Goal: Task Accomplishment & Management: Use online tool/utility

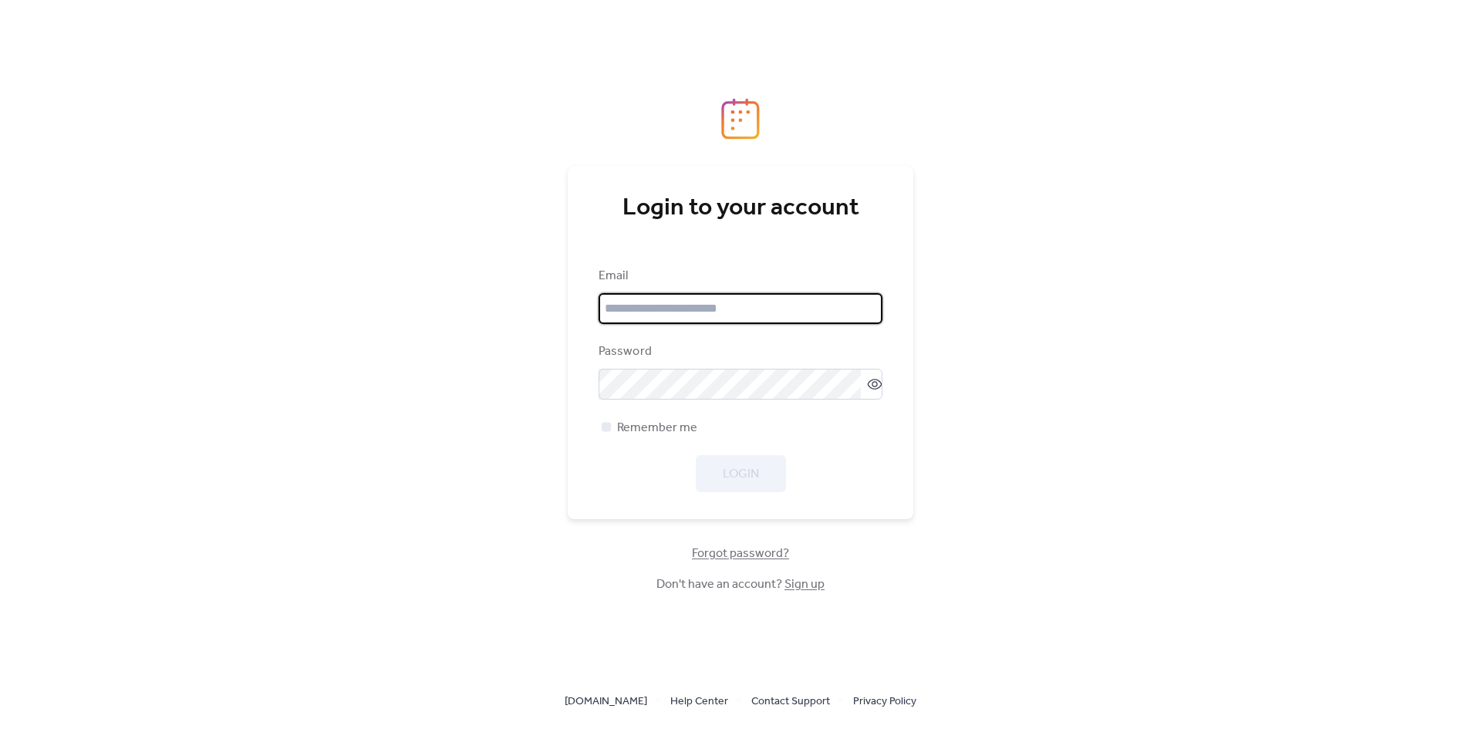
type input "**********"
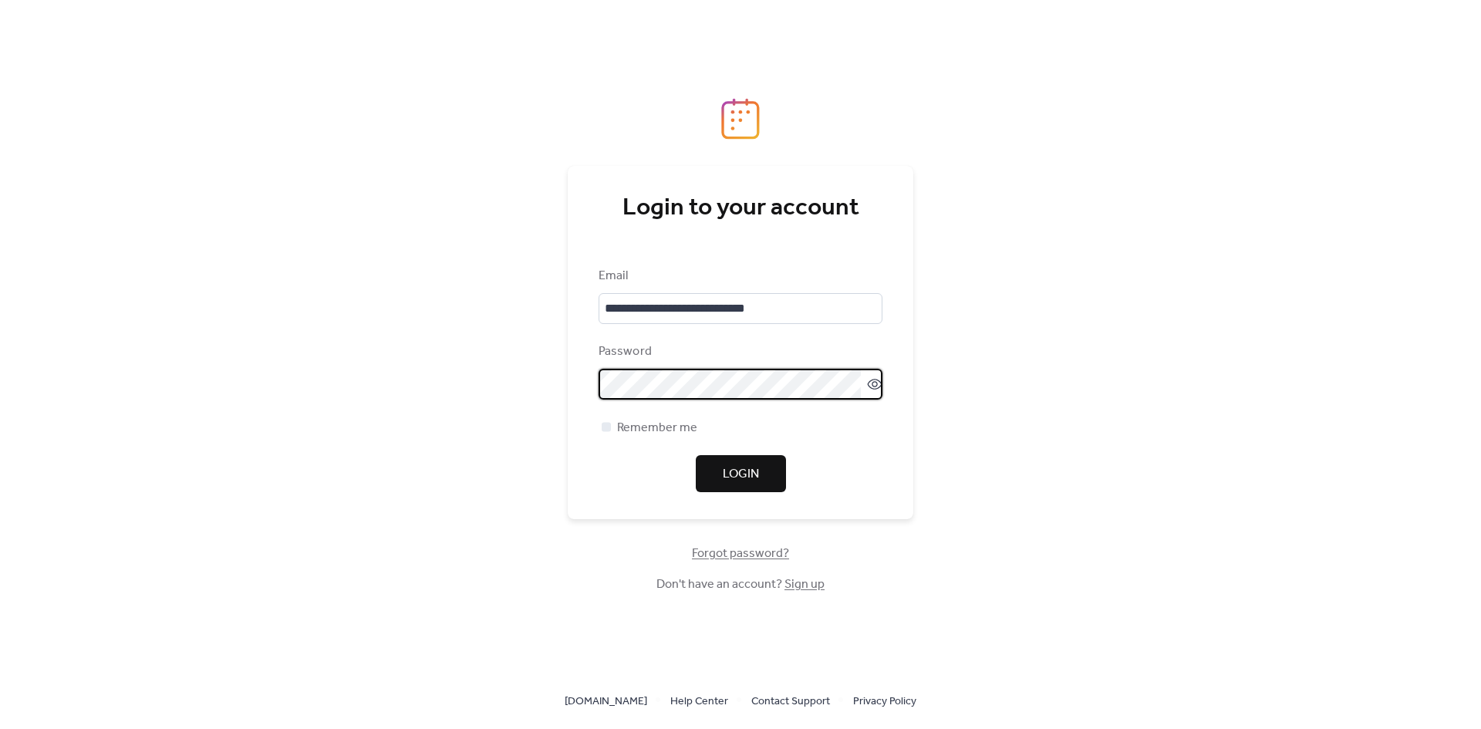
click at [729, 479] on span "Login" at bounding box center [741, 474] width 36 height 19
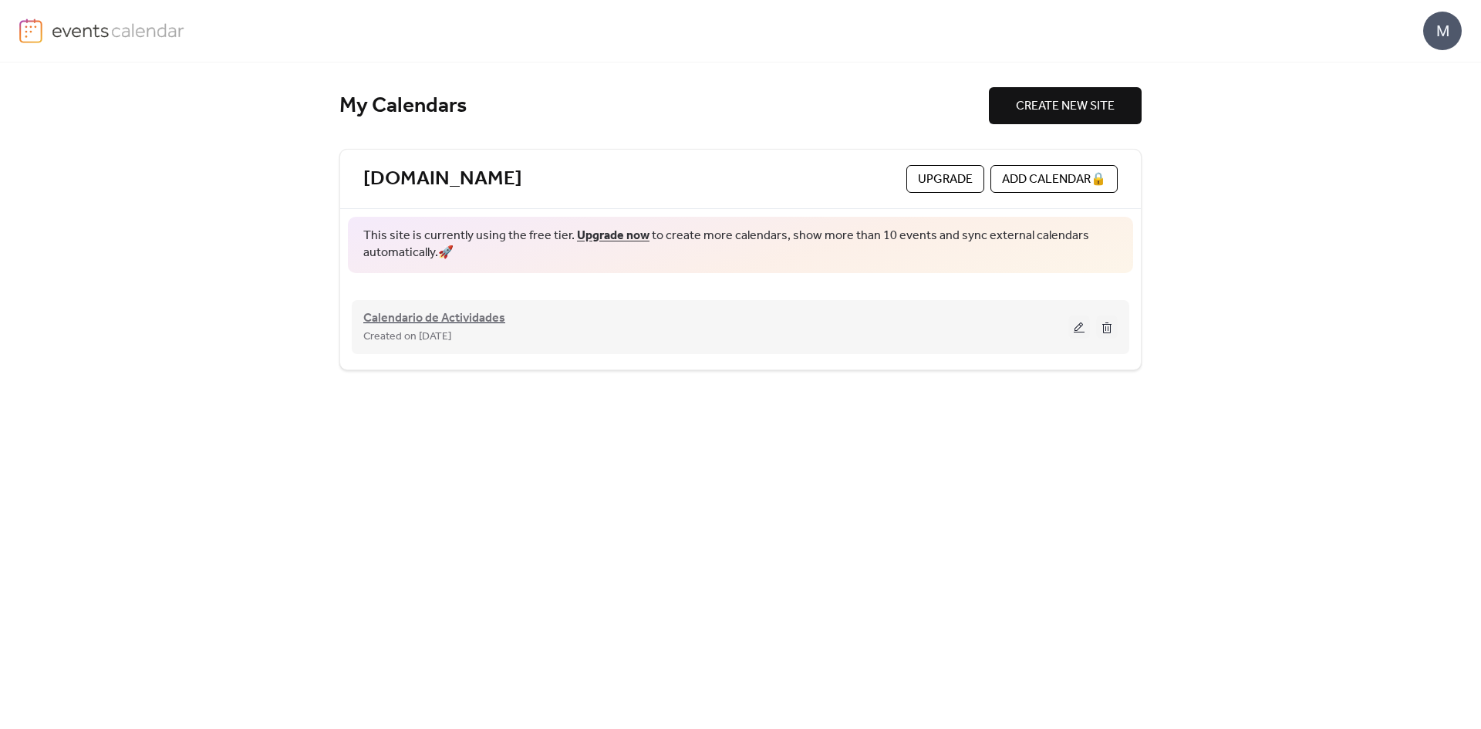
click at [466, 323] on span "Calendario de Actividades" at bounding box center [434, 318] width 142 height 19
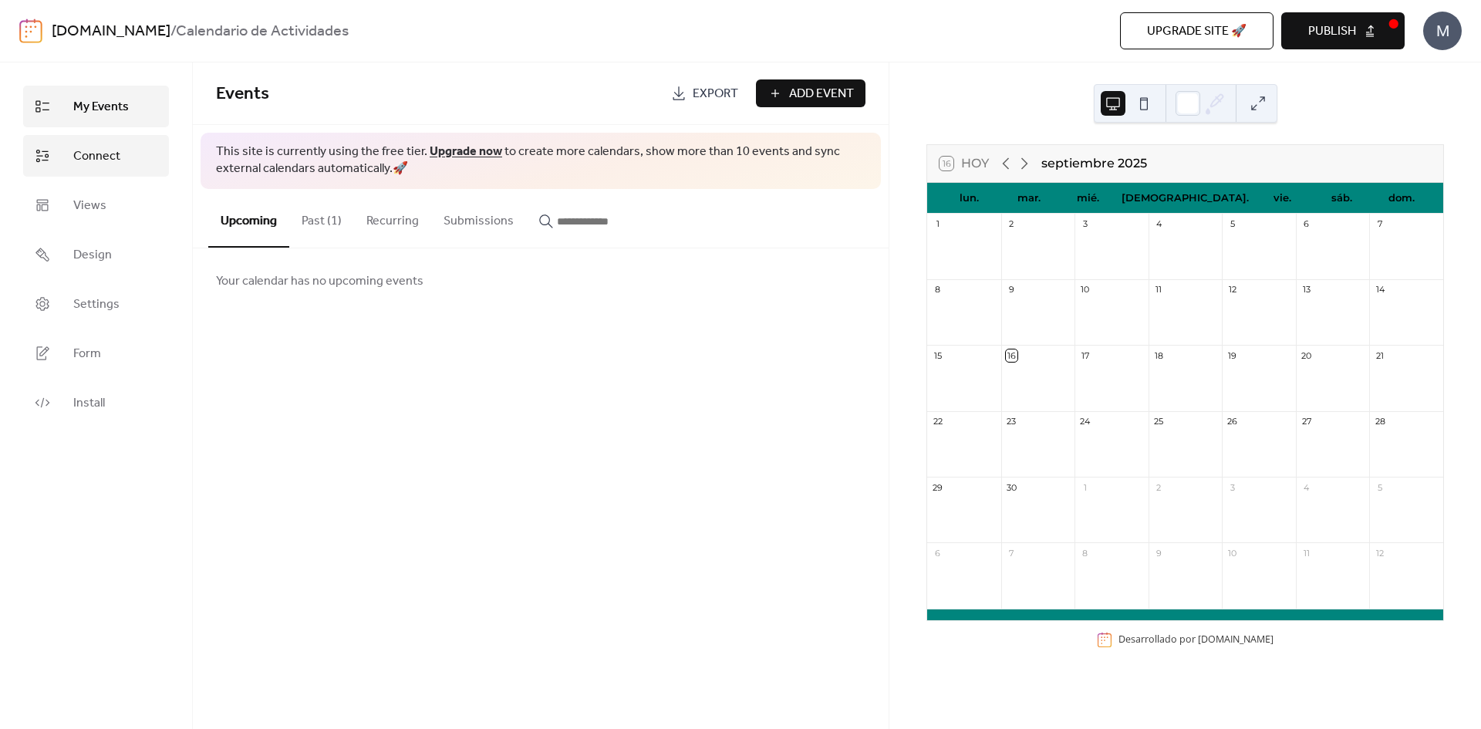
click at [92, 160] on span "Connect" at bounding box center [96, 156] width 47 height 19
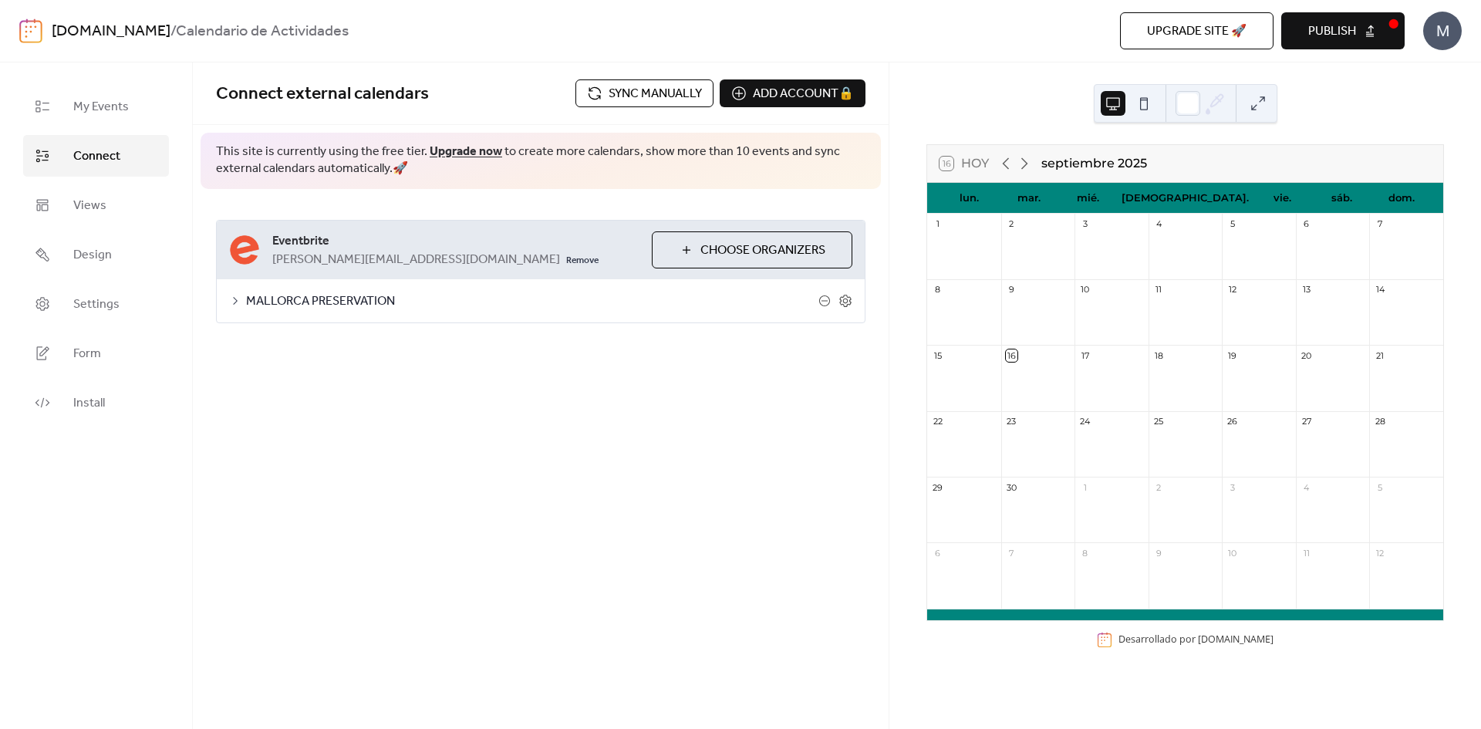
click at [269, 297] on span "MALLORCA PRESERVATION" at bounding box center [532, 301] width 572 height 19
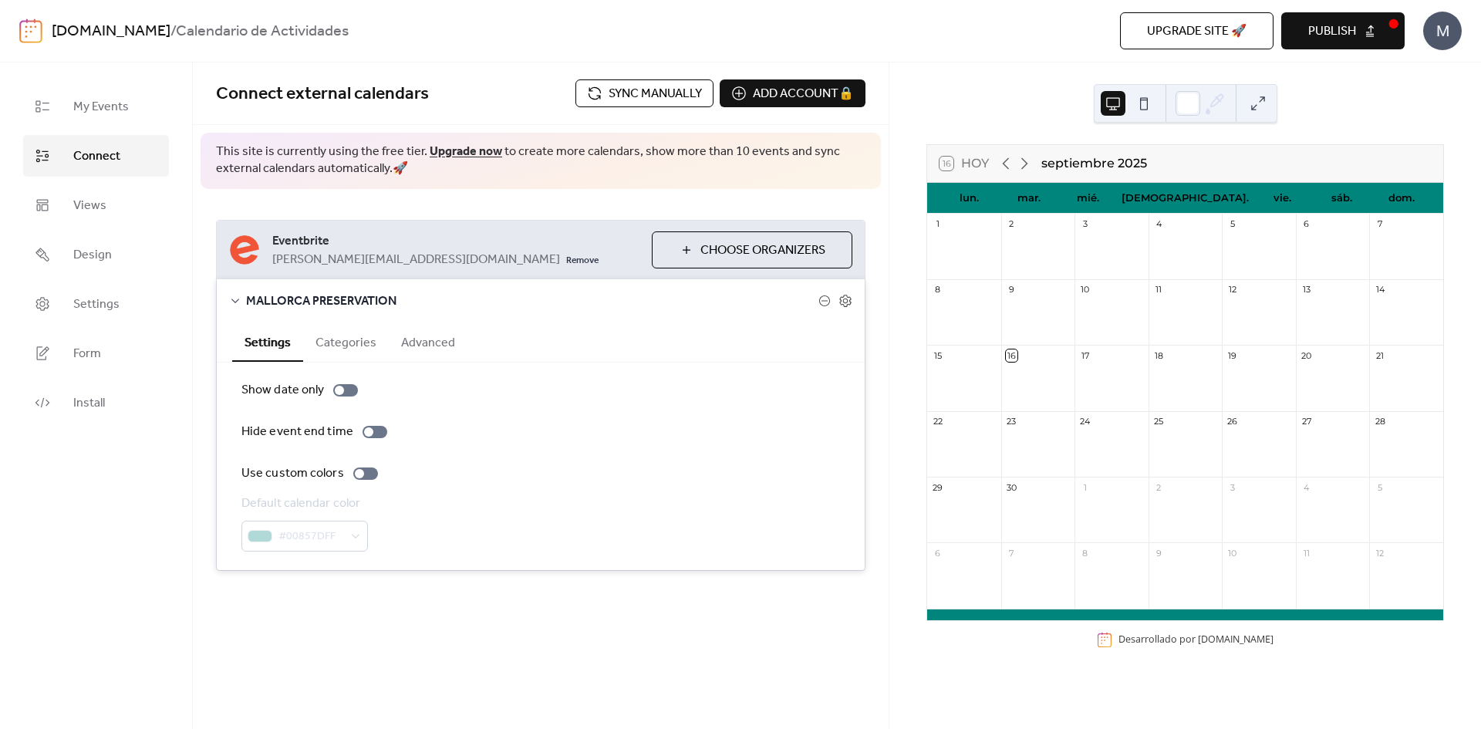
click at [595, 96] on button "Sync manually" at bounding box center [644, 93] width 138 height 28
click at [1303, 37] on button "Publish" at bounding box center [1342, 30] width 123 height 37
